Goal: Task Accomplishment & Management: Use online tool/utility

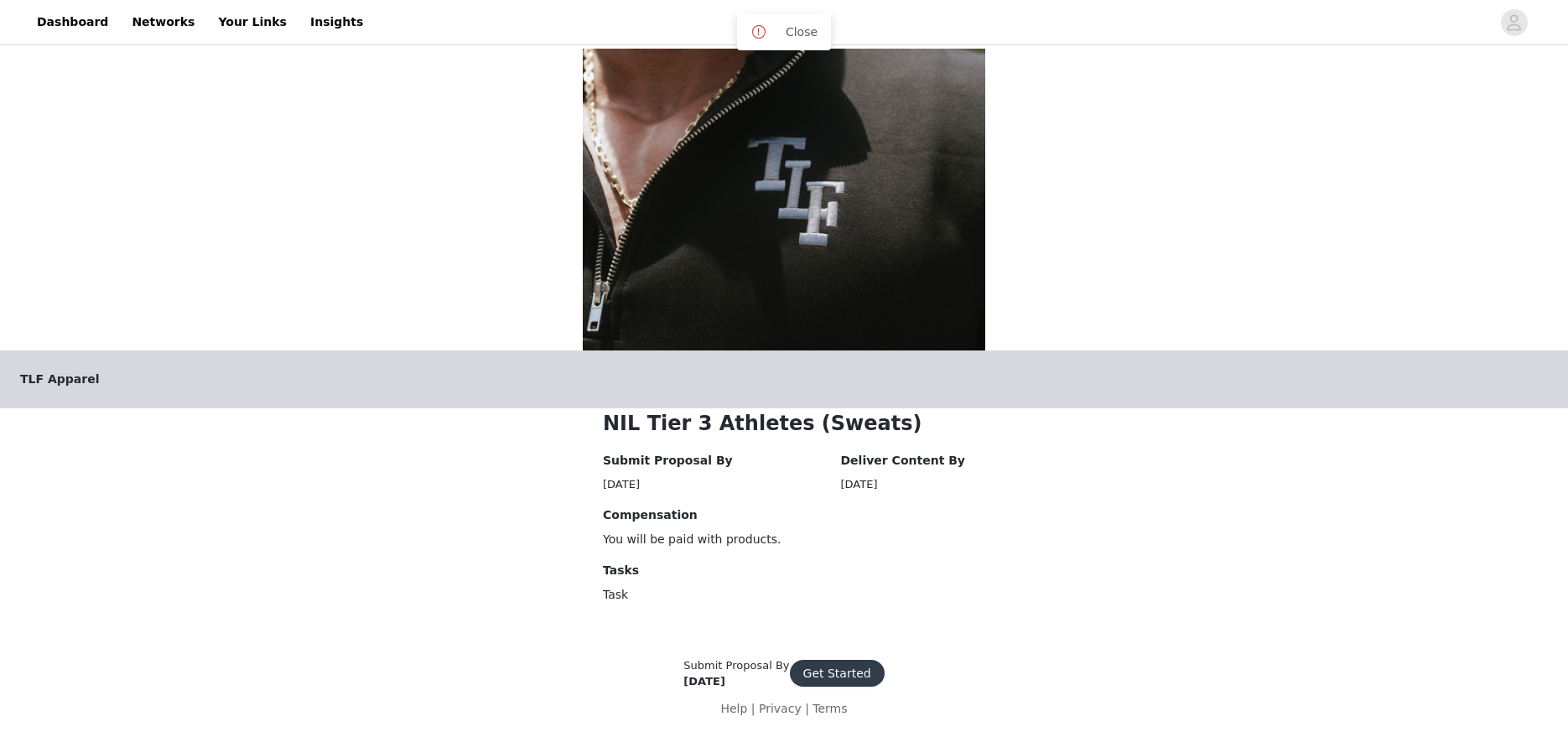
click at [816, 671] on button "Get Started" at bounding box center [838, 673] width 95 height 27
